Goal: Information Seeking & Learning: Learn about a topic

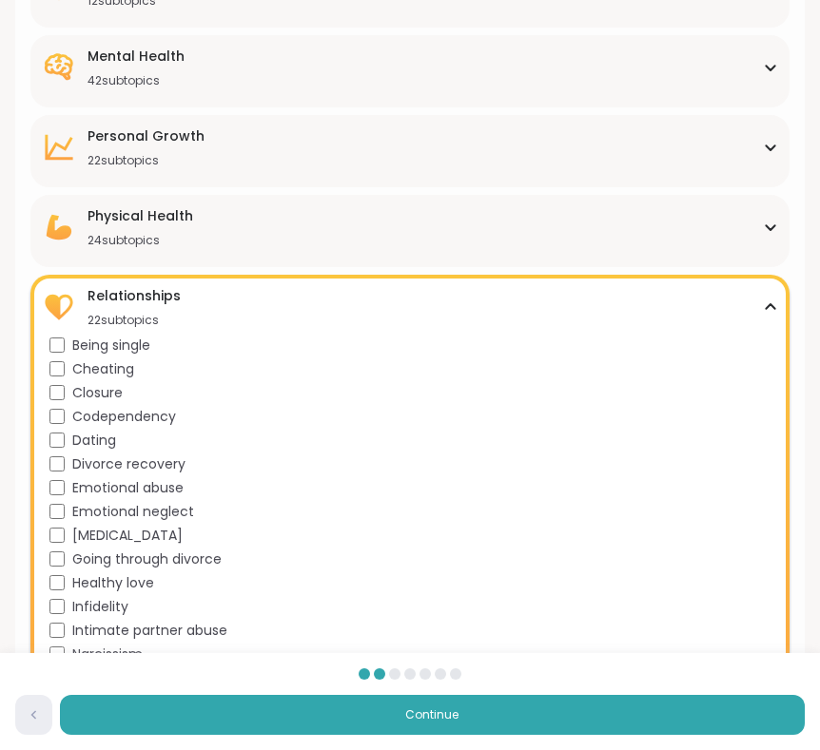
scroll to position [417, 0]
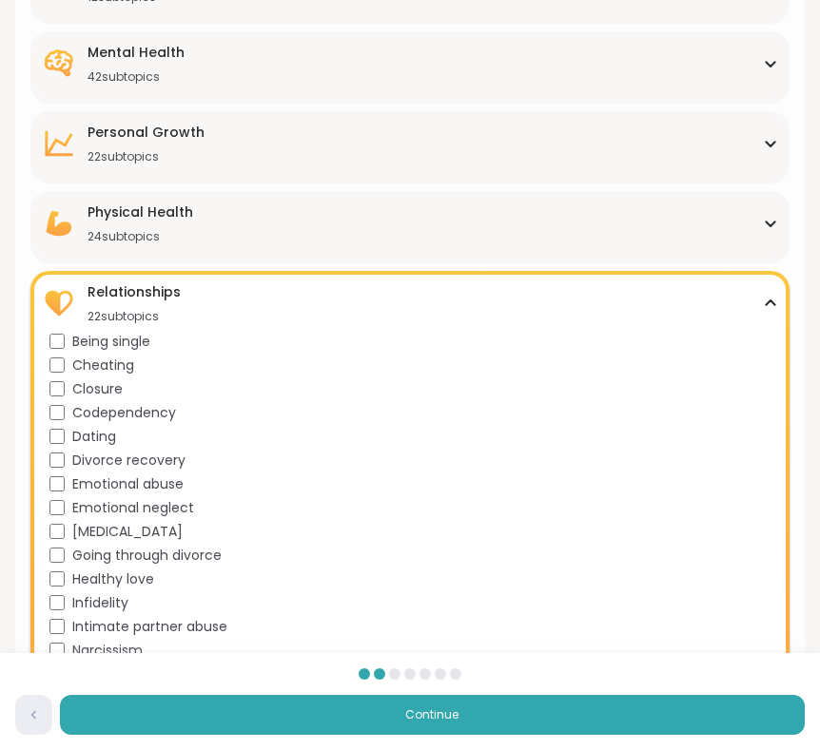
click at [165, 514] on span "Emotional neglect" at bounding box center [133, 508] width 122 height 20
click at [157, 513] on span "Emotional neglect" at bounding box center [133, 508] width 122 height 20
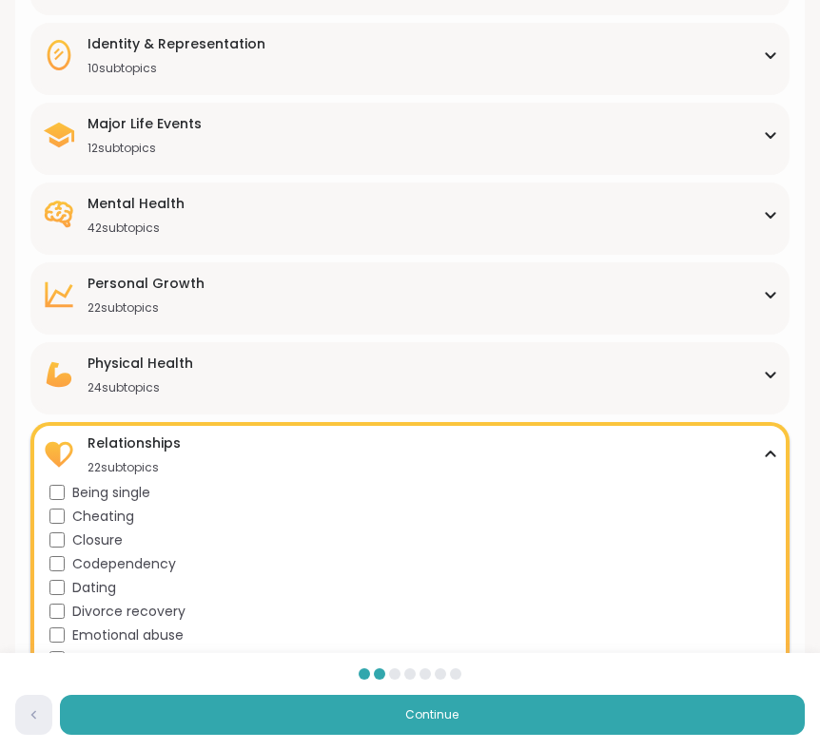
scroll to position [221, 0]
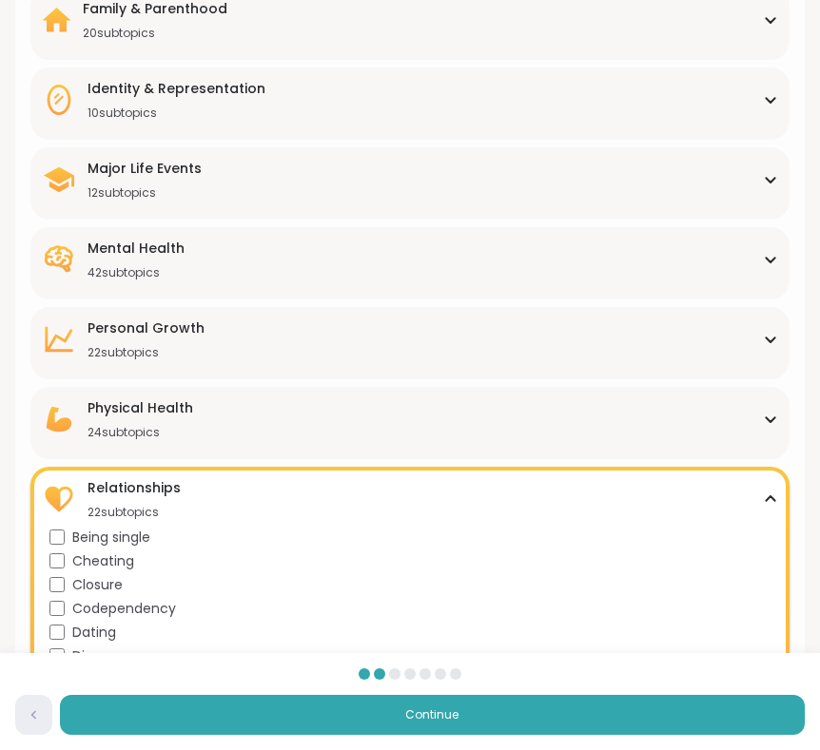
click at [234, 387] on div "Physical Health 24 subtopics [MEDICAL_DATA] [MEDICAL_DATA] [MEDICAL_DATA] [MEDI…" at bounding box center [409, 423] width 759 height 72
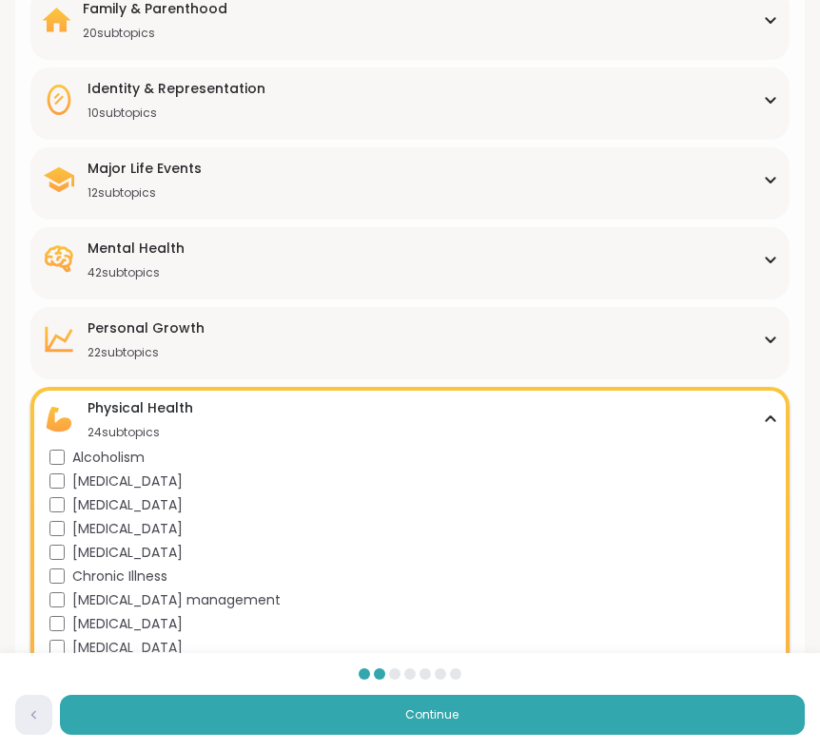
click at [238, 338] on div "[MEDICAL_DATA] 22 subtopics" at bounding box center [410, 340] width 736 height 42
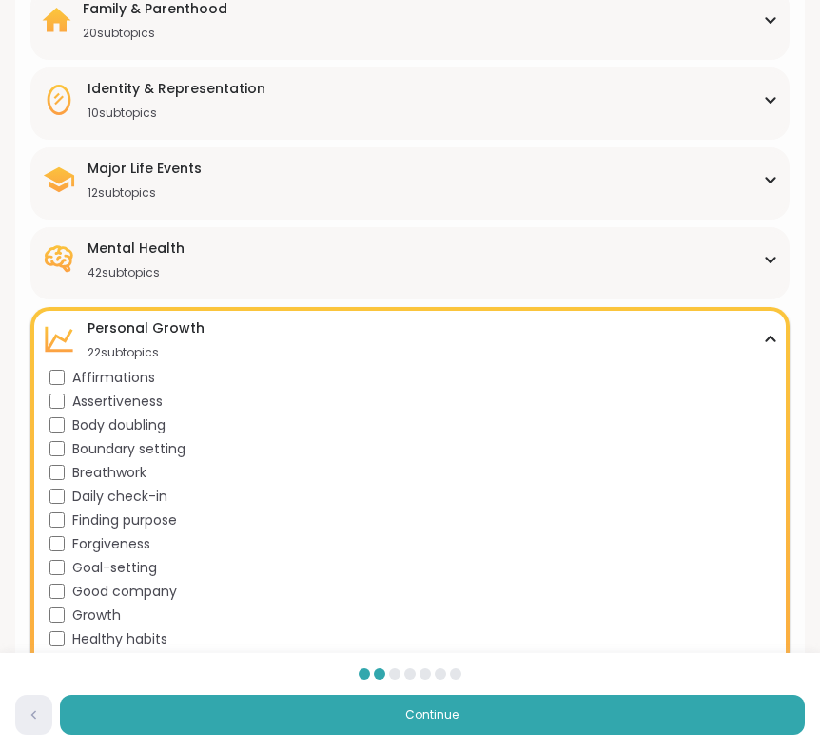
click at [246, 325] on div "[MEDICAL_DATA] 22 subtopics" at bounding box center [410, 340] width 736 height 42
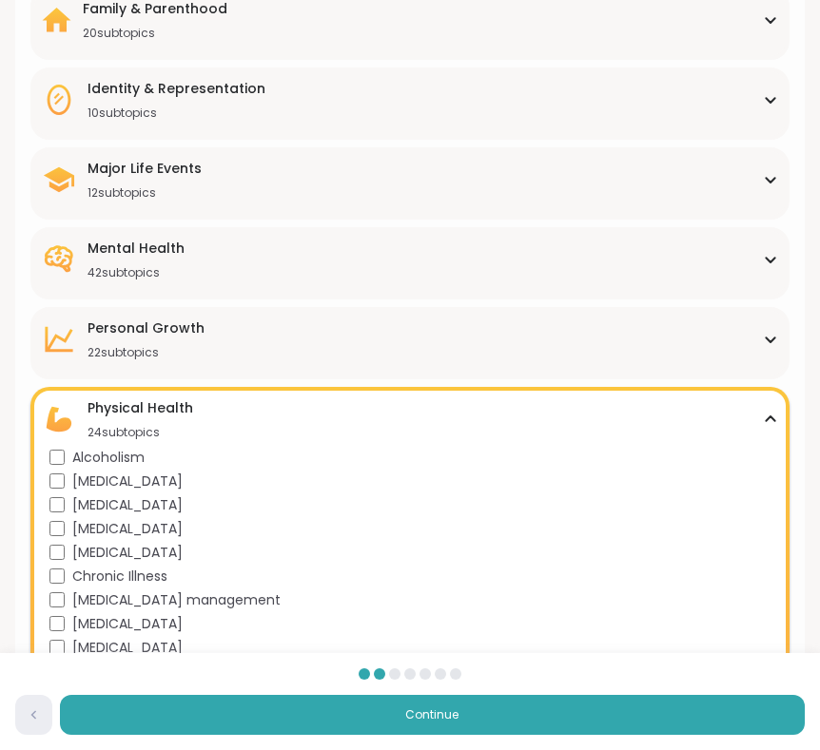
click at [223, 400] on div "Physical Health 24 subtopics" at bounding box center [410, 419] width 736 height 42
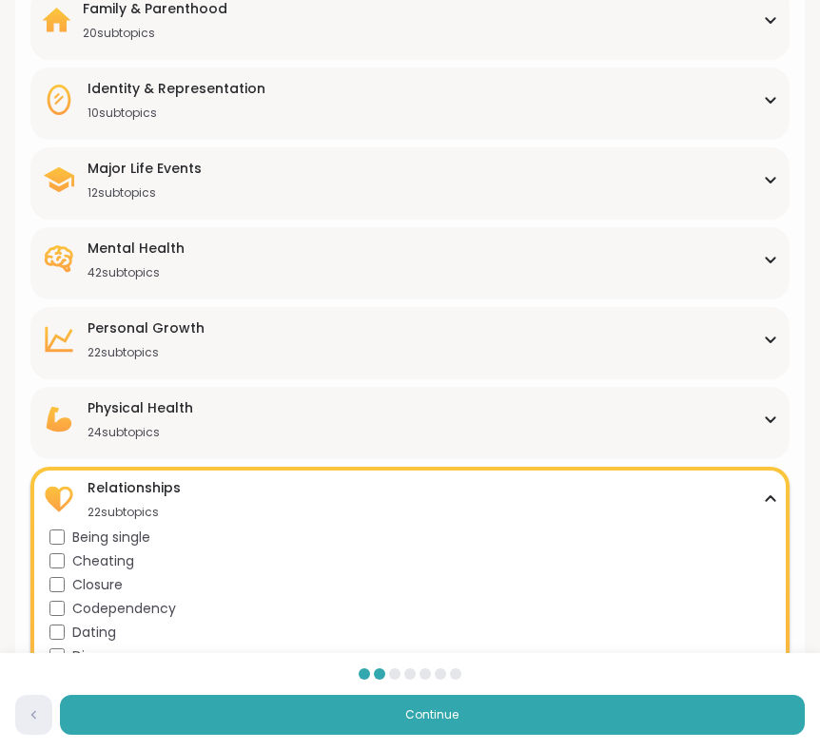
click at [198, 495] on div "Relationships 22 subtopics" at bounding box center [410, 499] width 736 height 42
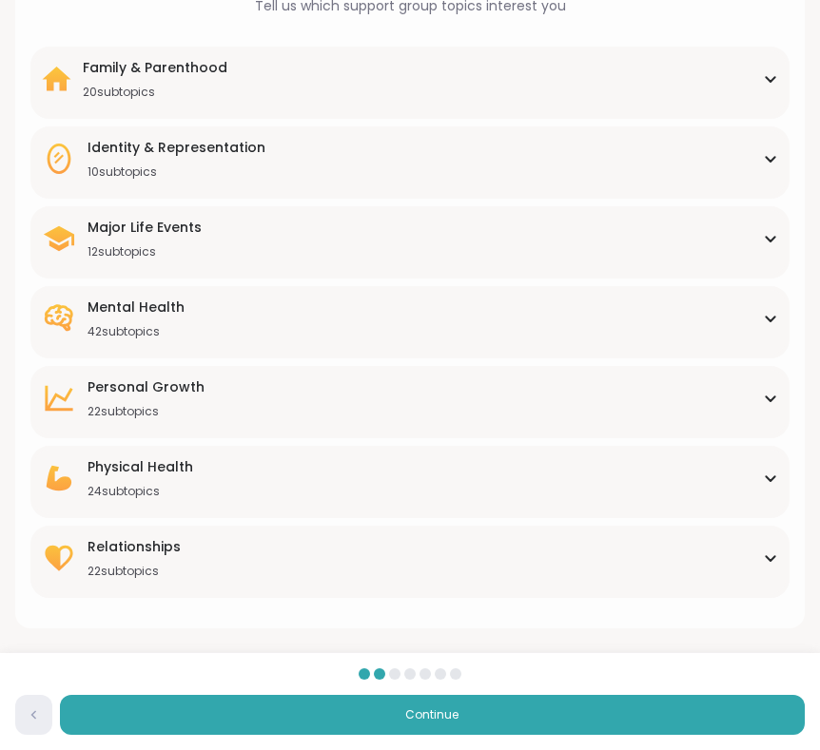
scroll to position [162, 0]
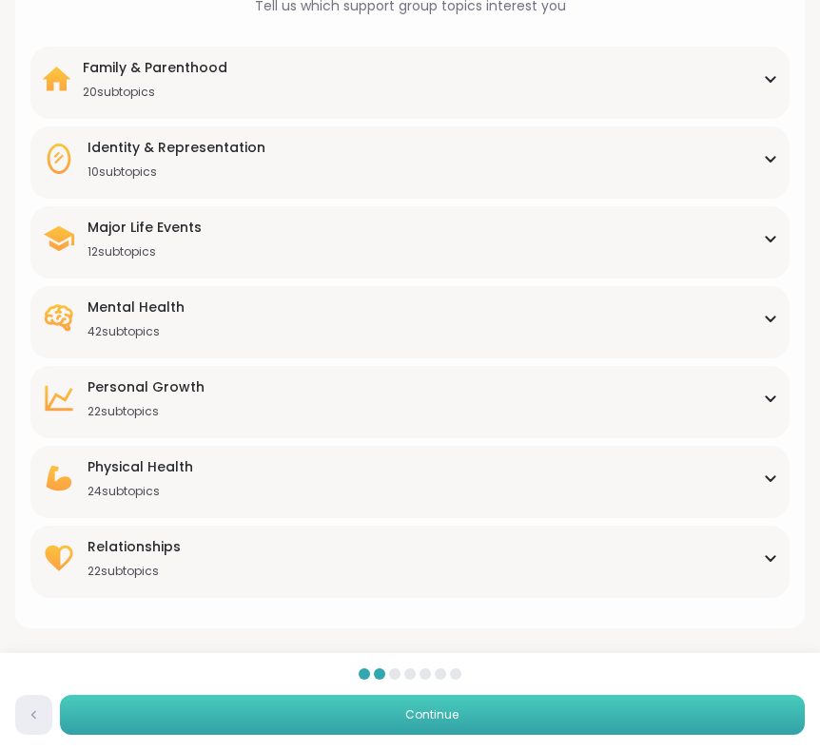
click at [233, 713] on button "Continue" at bounding box center [432, 715] width 745 height 40
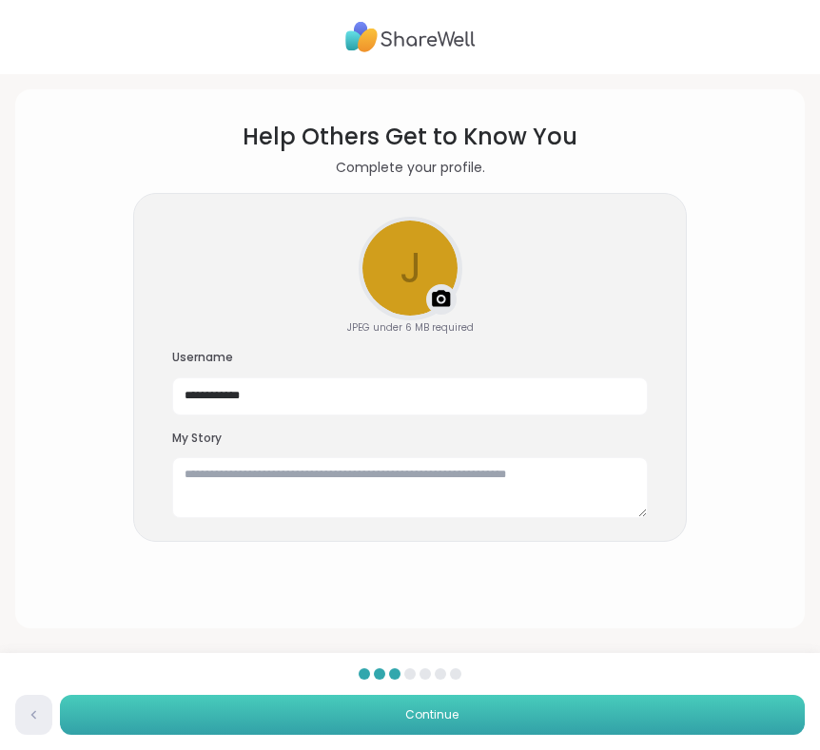
click at [303, 716] on button "Continue" at bounding box center [432, 715] width 745 height 40
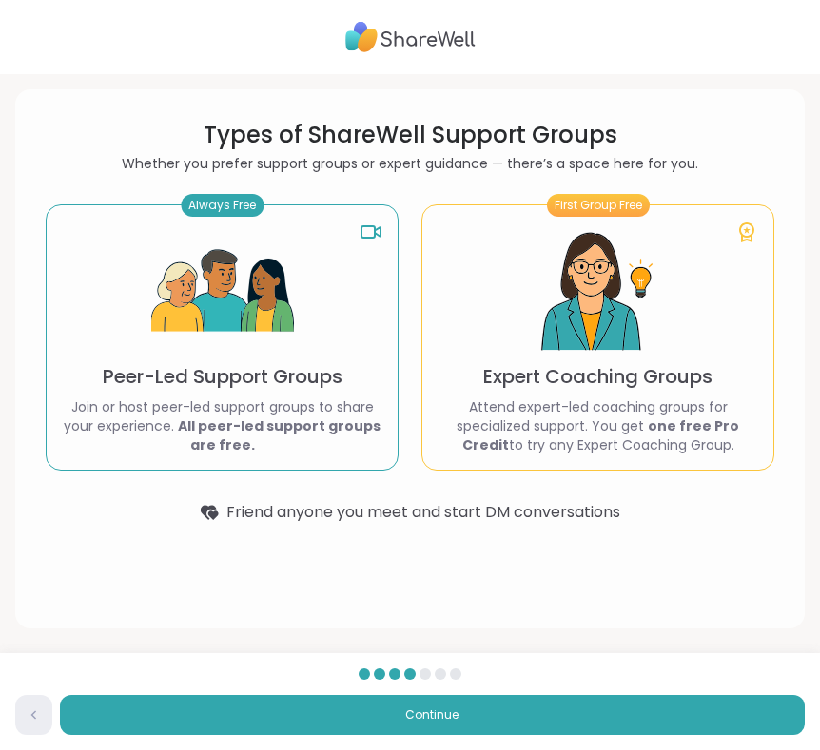
click at [331, 389] on p "Peer-Led Support Groups" at bounding box center [223, 376] width 240 height 27
click at [279, 691] on div "Back Continue" at bounding box center [410, 701] width 820 height 97
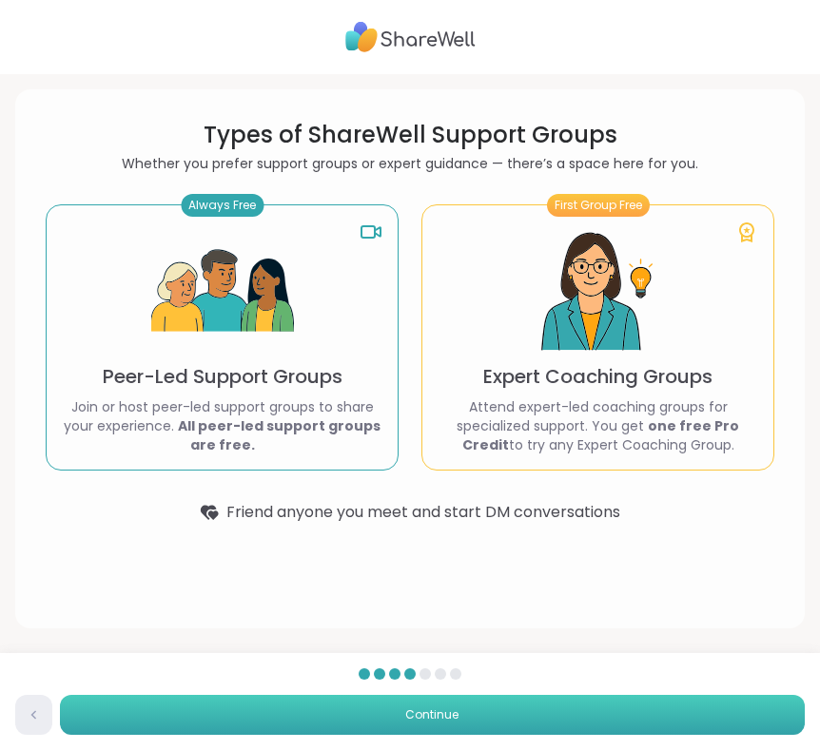
click at [271, 716] on button "Continue" at bounding box center [432, 715] width 745 height 40
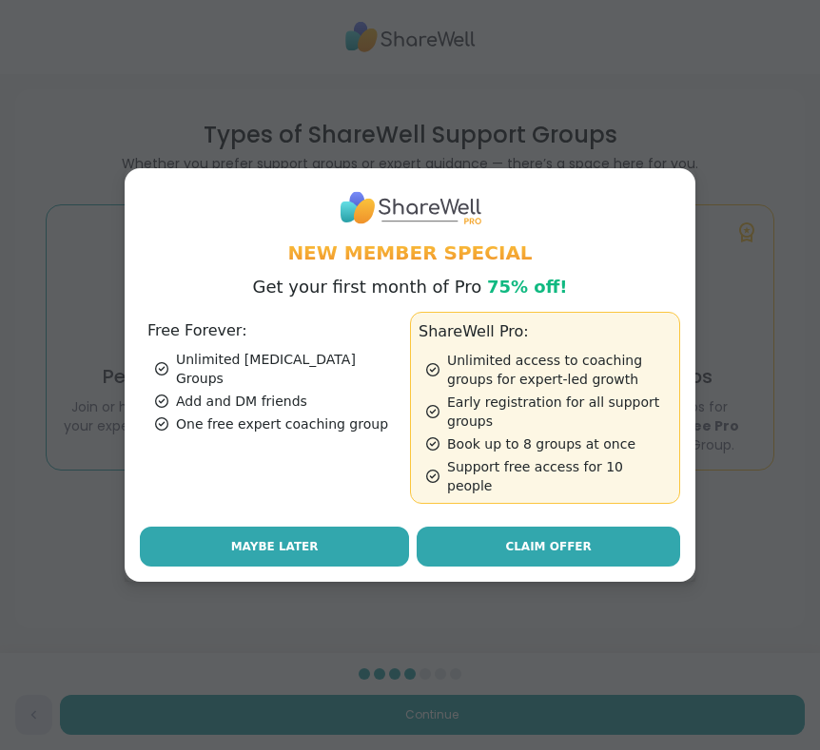
click at [327, 545] on button "Maybe Later" at bounding box center [274, 547] width 269 height 40
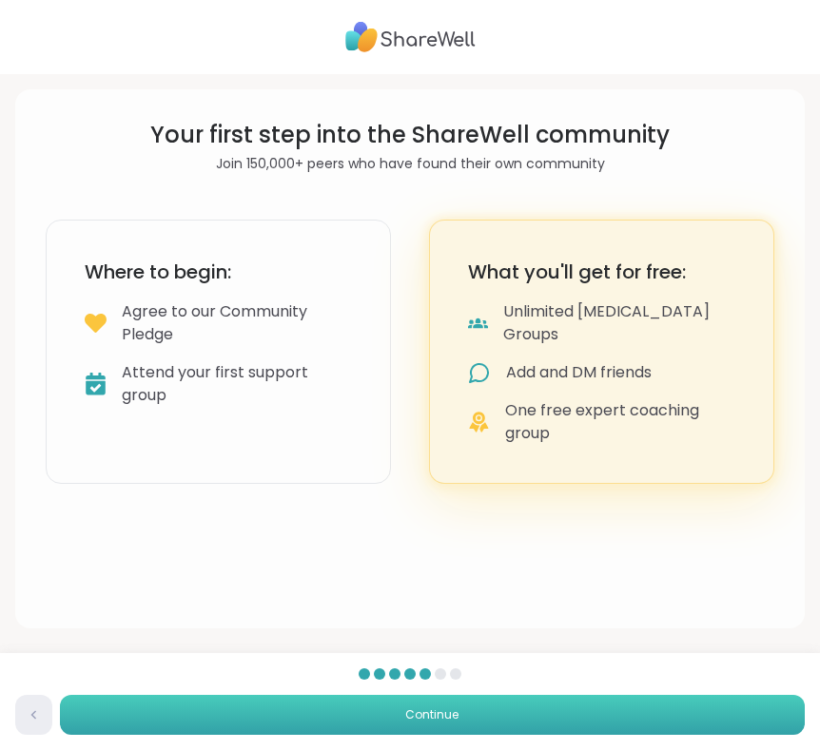
click at [319, 707] on button "Continue" at bounding box center [432, 715] width 745 height 40
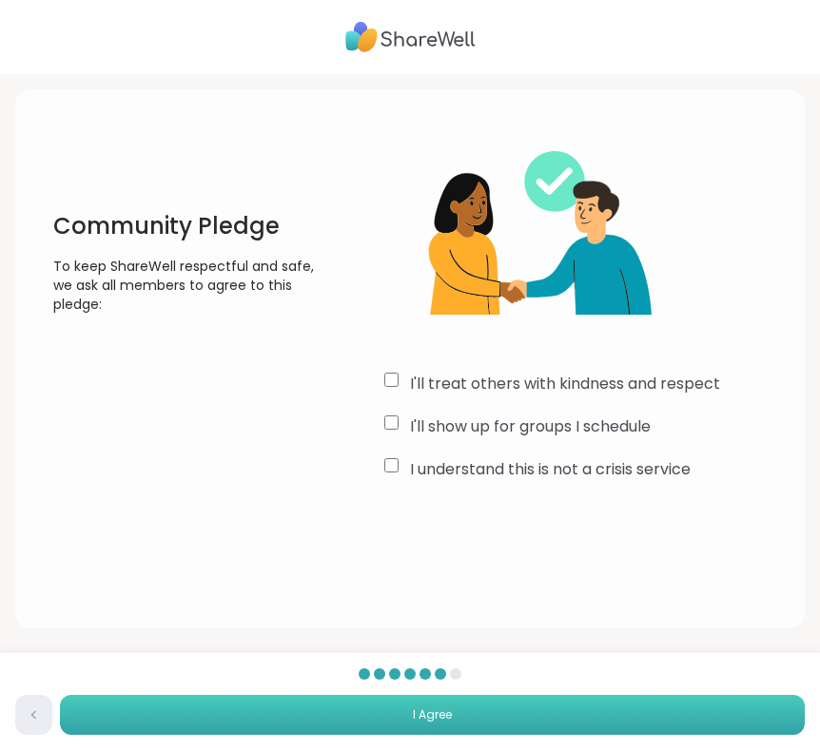
click at [372, 709] on button "I Agree" at bounding box center [432, 715] width 745 height 40
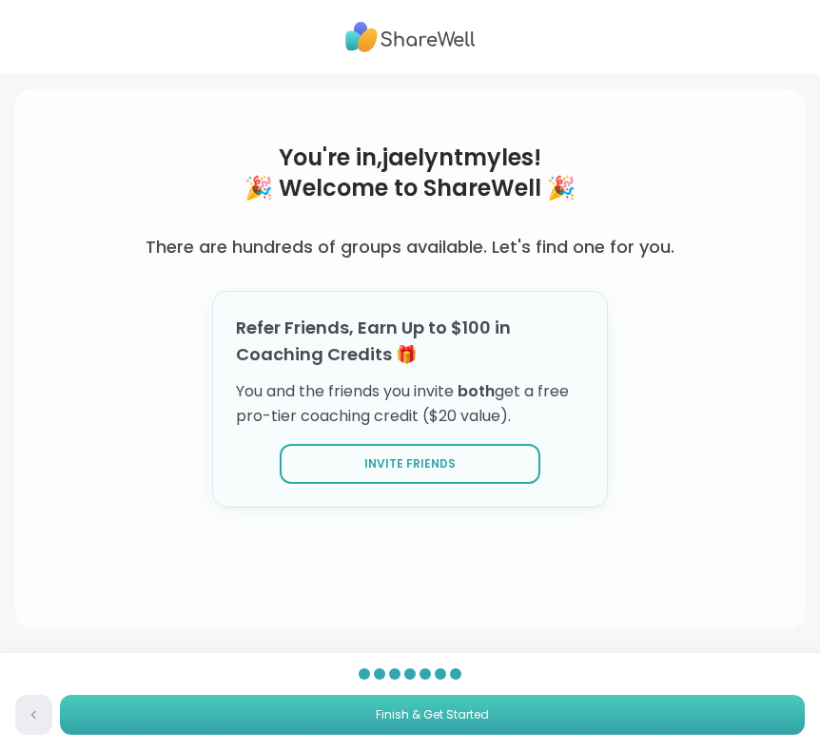
click at [348, 706] on button "Finish & Get Started" at bounding box center [432, 715] width 745 height 40
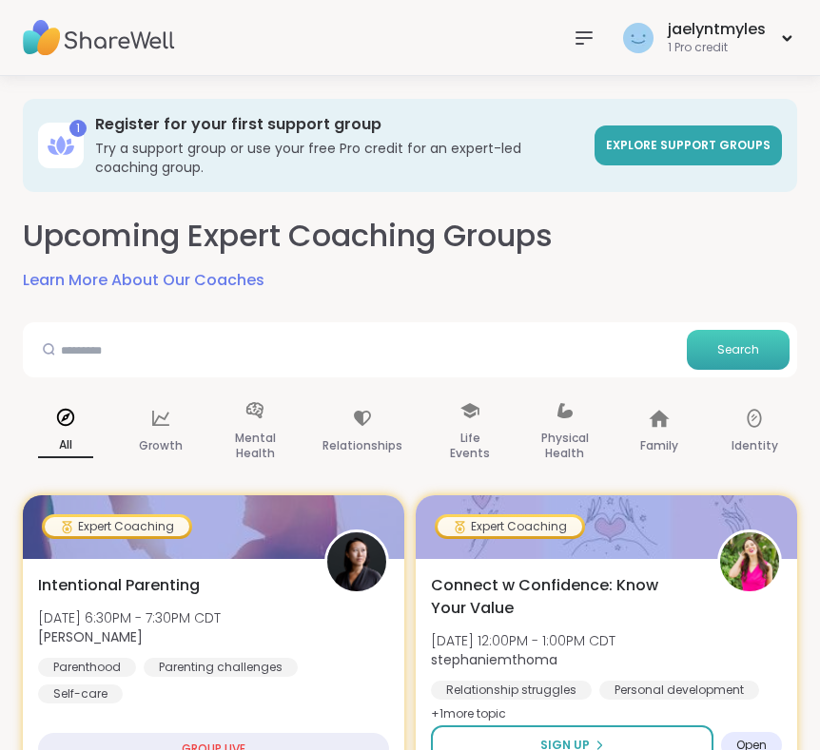
click at [706, 342] on button "Search" at bounding box center [738, 350] width 103 height 40
click at [550, 423] on div "Physical Health" at bounding box center [565, 432] width 86 height 95
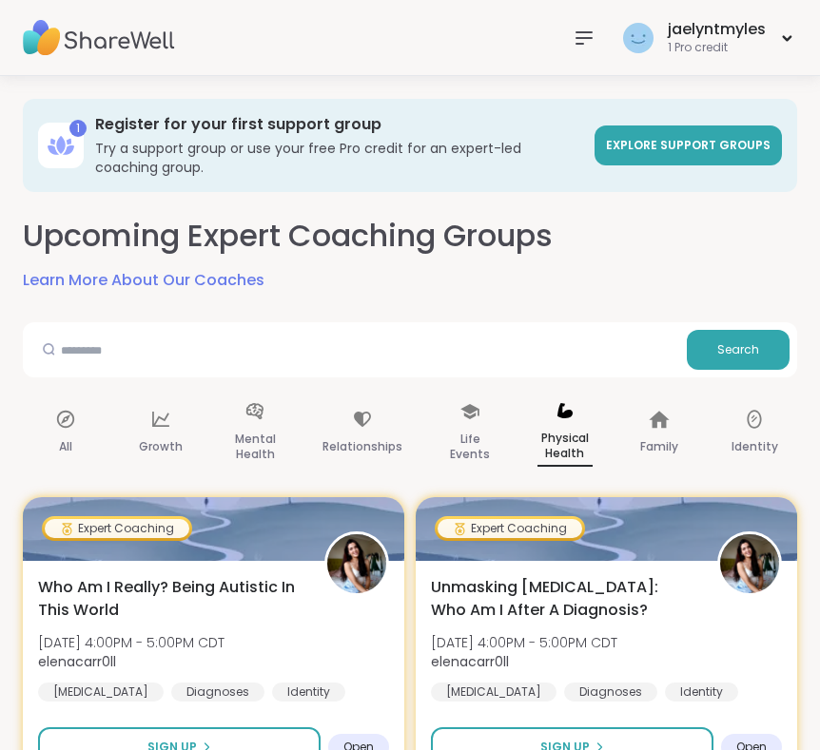
click at [208, 431] on div "All Growth Mental Health Relationships Life Events Physical Health Family Ident…" at bounding box center [410, 433] width 774 height 97
click at [255, 430] on p "Mental Health" at bounding box center [254, 447] width 55 height 38
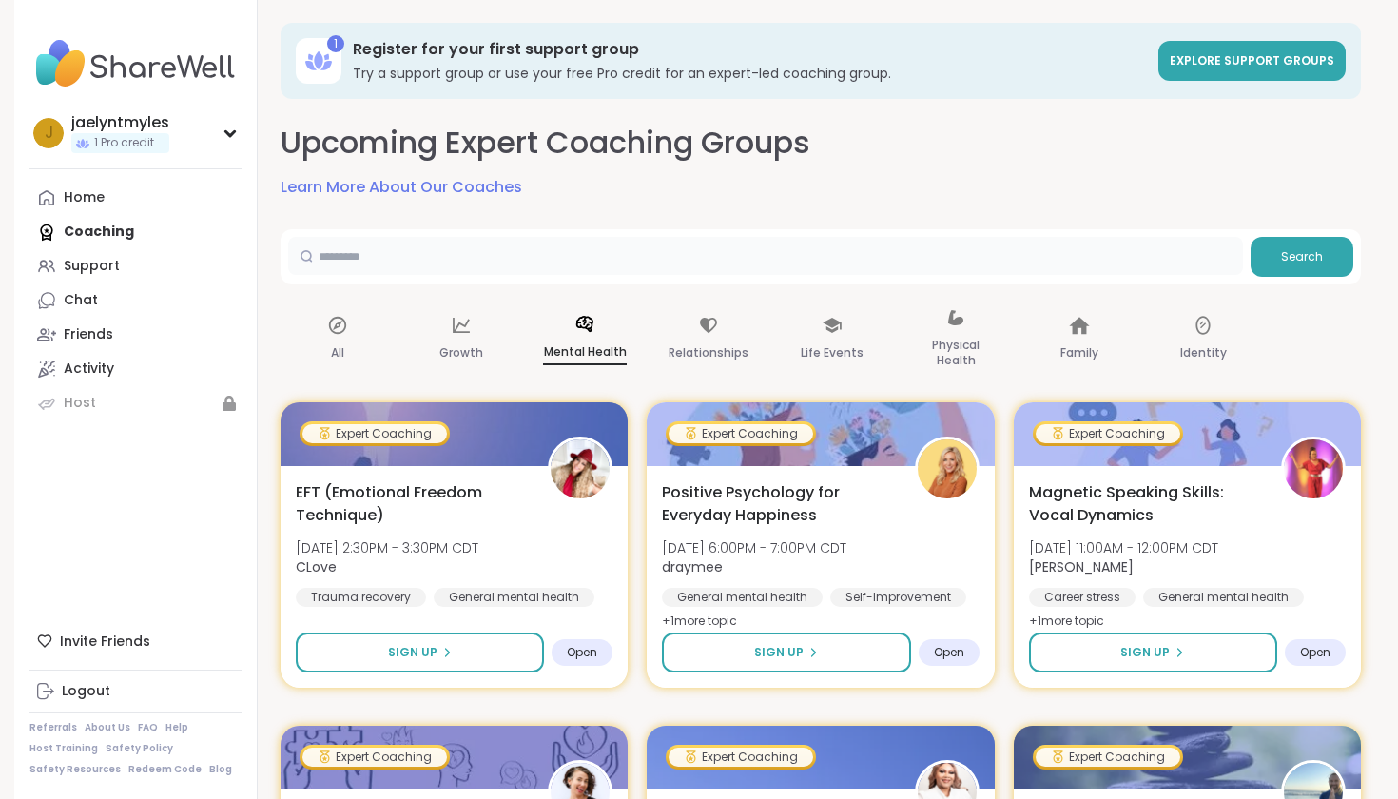
click at [384, 271] on input "text" at bounding box center [765, 256] width 955 height 38
type input "****"
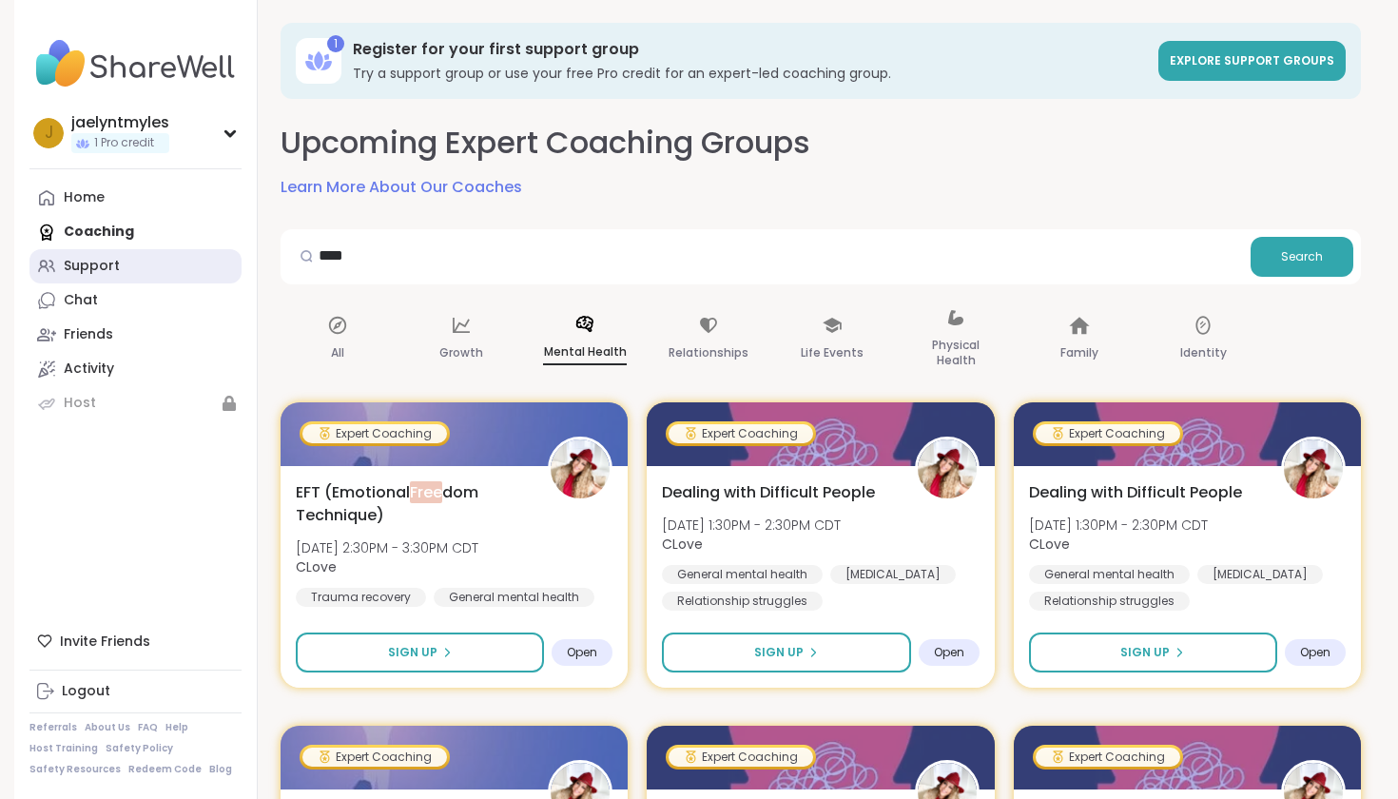
click at [107, 258] on div "Support" at bounding box center [92, 266] width 56 height 19
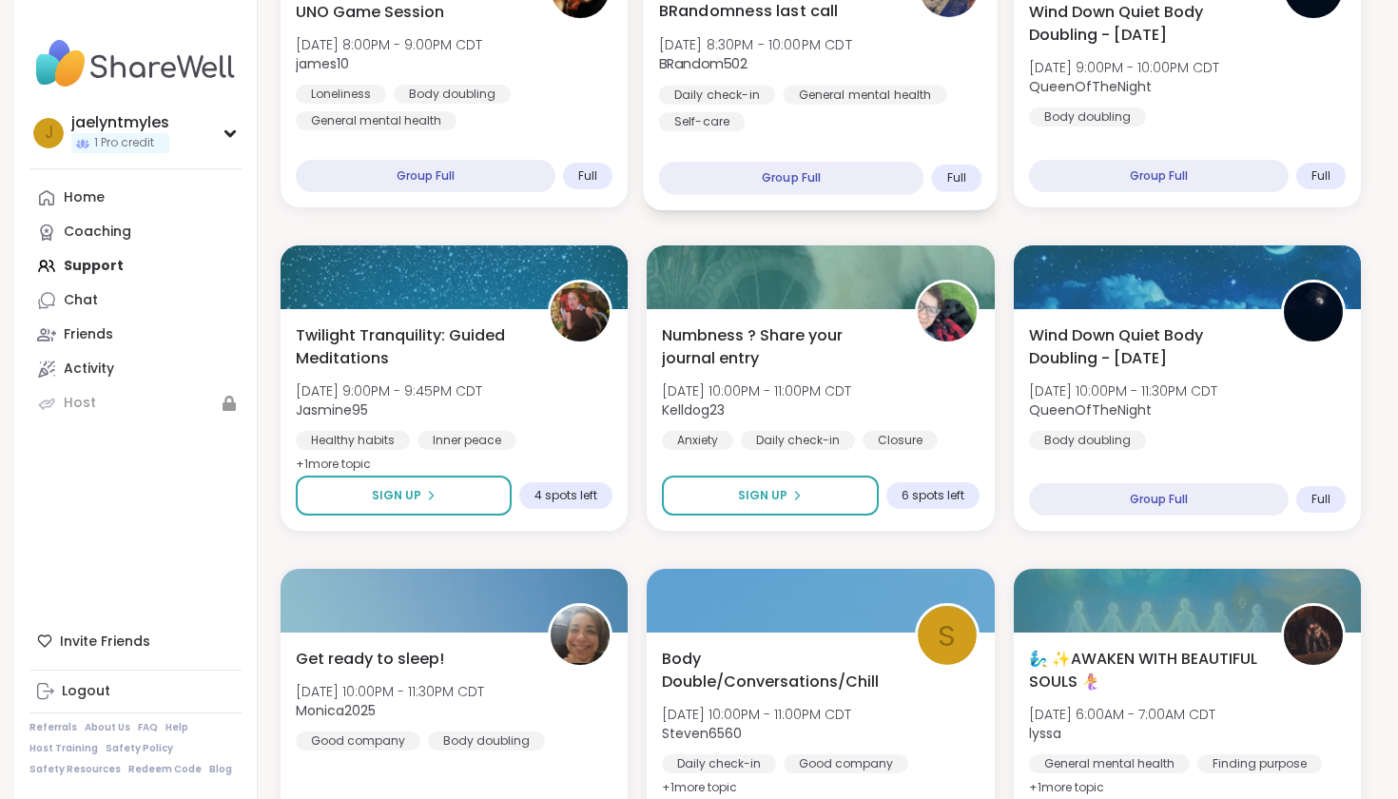
scroll to position [1741, 0]
